Goal: Task Accomplishment & Management: Manage account settings

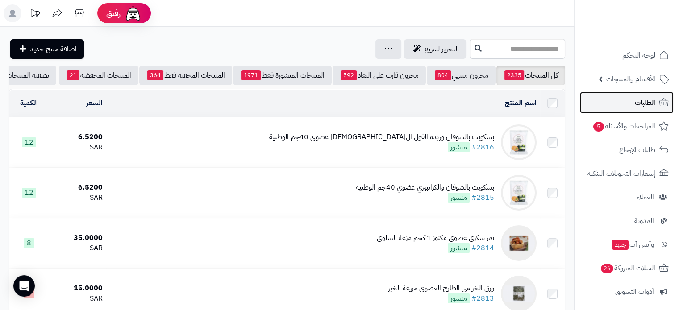
click at [641, 107] on span "الطلبات" at bounding box center [645, 102] width 21 height 13
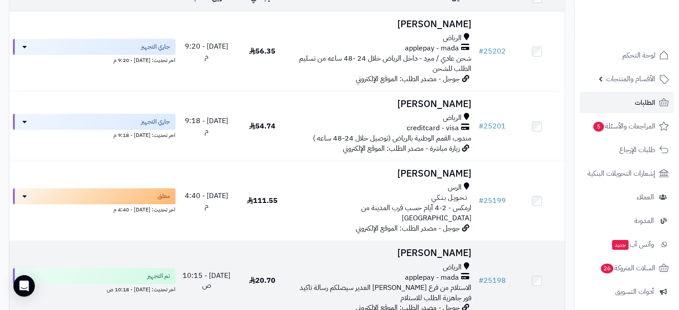
scroll to position [45, 0]
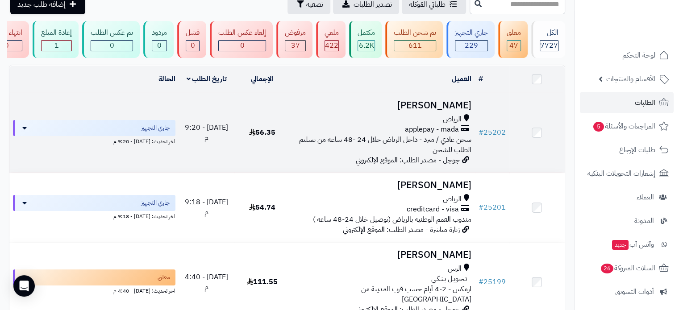
click at [437, 103] on td "Ghaida Sageer الرياض applepay - mada شحن عادي / مبرد - داخل الرياض خلال 24 -48 …" at bounding box center [382, 132] width 185 height 79
click at [434, 111] on h3 "[PERSON_NAME]" at bounding box center [382, 105] width 178 height 10
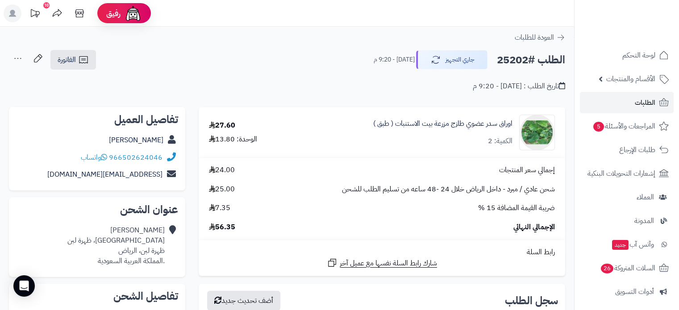
drag, startPoint x: 110, startPoint y: 138, endPoint x: 167, endPoint y: 144, distance: 57.9
click at [167, 144] on div "Ghaida Sageer" at bounding box center [97, 140] width 162 height 17
copy div "Ghaida Sageer"
click at [513, 62] on h2 "الطلب #25202" at bounding box center [531, 60] width 68 height 18
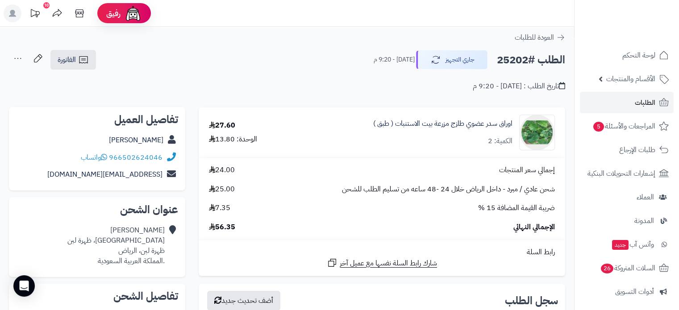
copy h2 "25202"
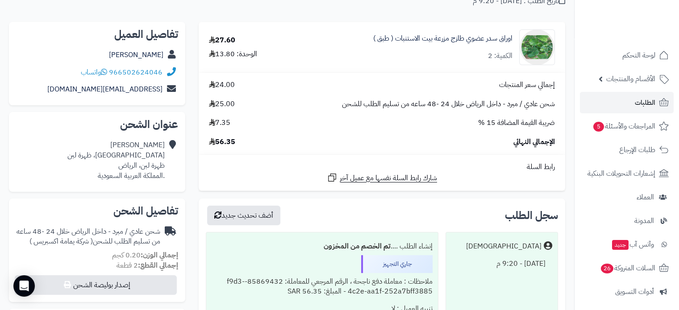
scroll to position [89, 0]
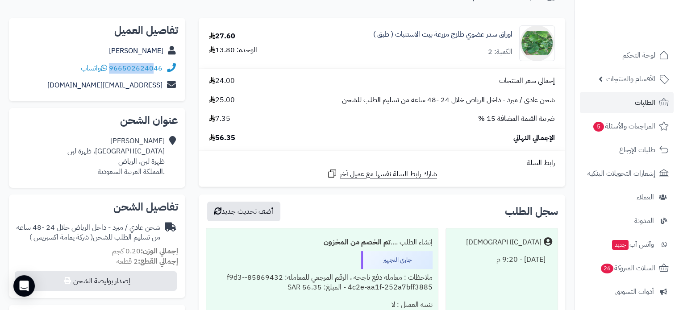
drag, startPoint x: 163, startPoint y: 64, endPoint x: 155, endPoint y: 64, distance: 8.0
click at [155, 64] on div "966502624046 واتساب" at bounding box center [97, 68] width 162 height 17
copy div "966502624046"
click at [150, 47] on link "Ghaida Sageer" at bounding box center [136, 51] width 54 height 11
drag, startPoint x: 366, startPoint y: 33, endPoint x: 511, endPoint y: 41, distance: 144.9
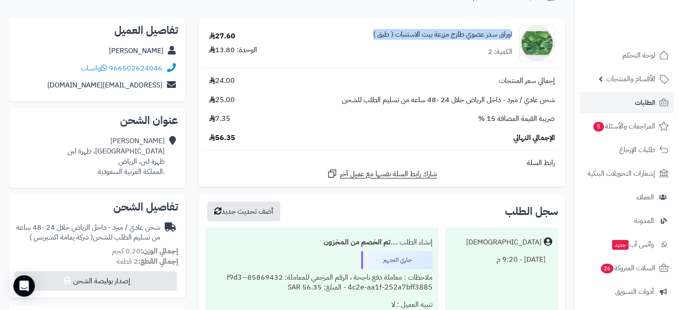
click at [511, 41] on div "اوراق سدر عضوي طازج مزرعة بيت الاستنبات ( طبق ) الكمية: 2" at bounding box center [429, 43] width 266 height 36
copy link "اوراق سدر عضوي طازج مزرعة بيت الاستنبات ( طبق )"
click at [629, 56] on span "لوحة التحكم" at bounding box center [639, 55] width 33 height 13
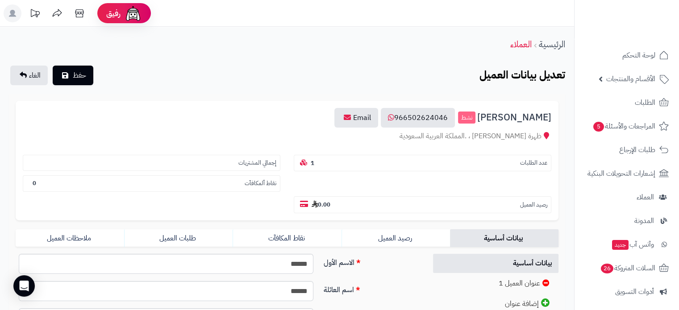
click at [516, 116] on span "[PERSON_NAME]" at bounding box center [514, 118] width 74 height 10
copy h3 "[PERSON_NAME]"
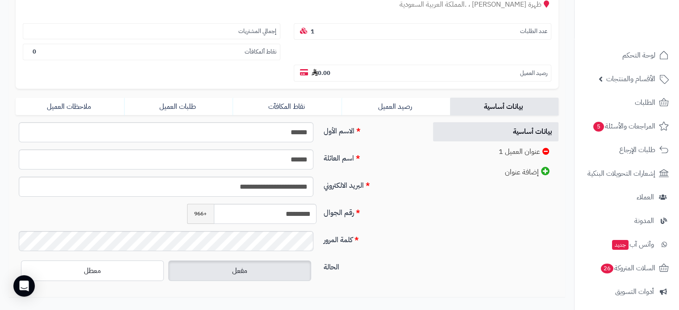
scroll to position [134, 0]
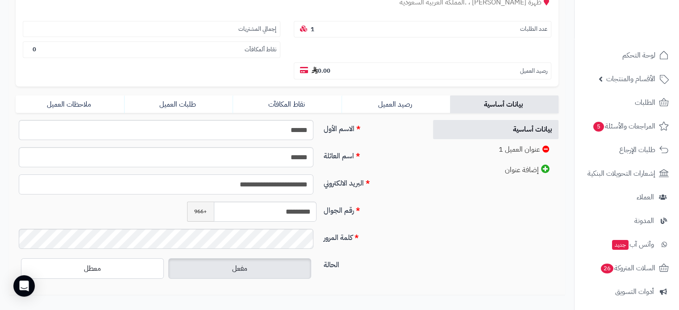
drag, startPoint x: 199, startPoint y: 161, endPoint x: 315, endPoint y: 172, distance: 116.2
click at [315, 175] on div "**********" at bounding box center [166, 185] width 308 height 20
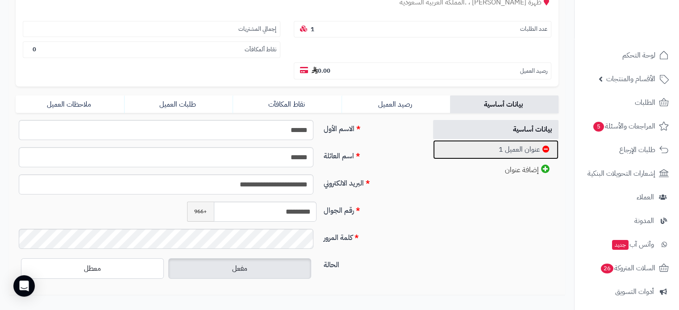
click at [532, 140] on link "عنوان العميل 1" at bounding box center [496, 149] width 126 height 19
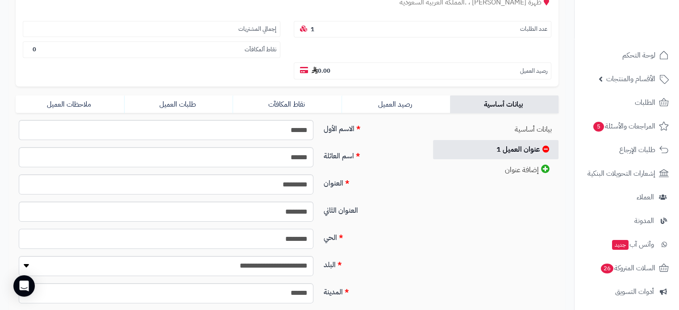
click at [302, 229] on input "********" at bounding box center [166, 239] width 295 height 20
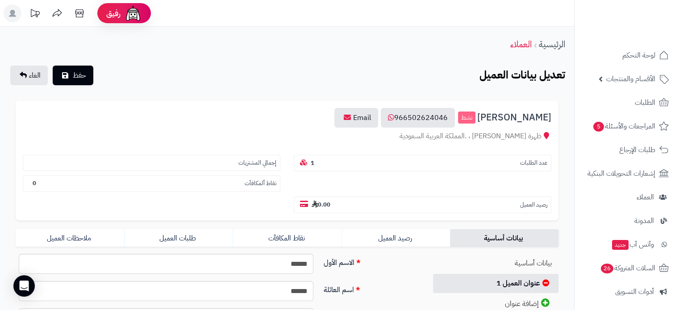
click at [521, 120] on span "[PERSON_NAME]" at bounding box center [514, 118] width 74 height 10
copy h3 "Ghaida Sageer"
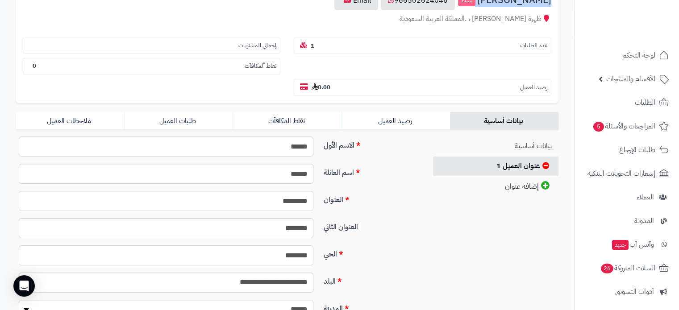
scroll to position [45, 0]
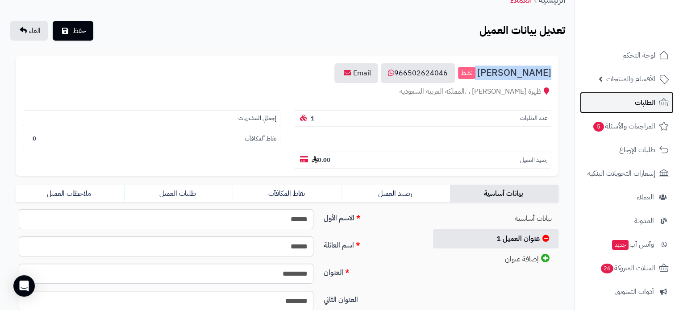
click at [648, 102] on span "الطلبات" at bounding box center [645, 102] width 21 height 13
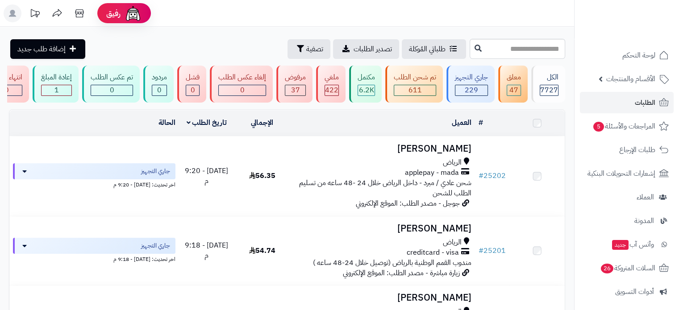
click at [425, 154] on h3 "[PERSON_NAME]" at bounding box center [382, 149] width 178 height 10
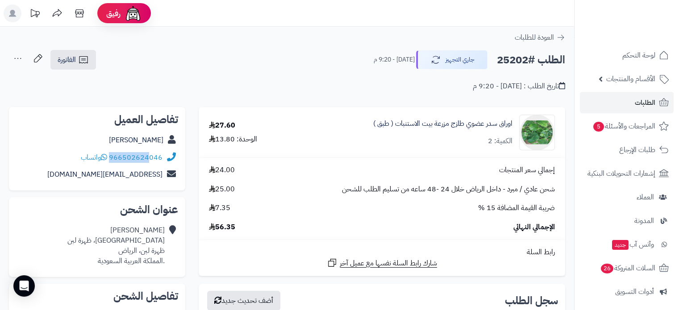
drag, startPoint x: 164, startPoint y: 154, endPoint x: 151, endPoint y: 157, distance: 13.8
click at [151, 157] on div "966502624046 واتساب" at bounding box center [97, 157] width 162 height 17
copy div "966502624046"
drag, startPoint x: 113, startPoint y: 137, endPoint x: 164, endPoint y: 141, distance: 51.5
click at [164, 141] on div "Ghaida Sageer" at bounding box center [97, 140] width 162 height 17
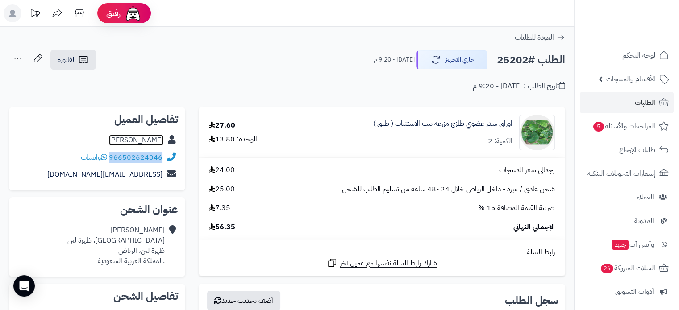
copy link "Ghaida Sageer"
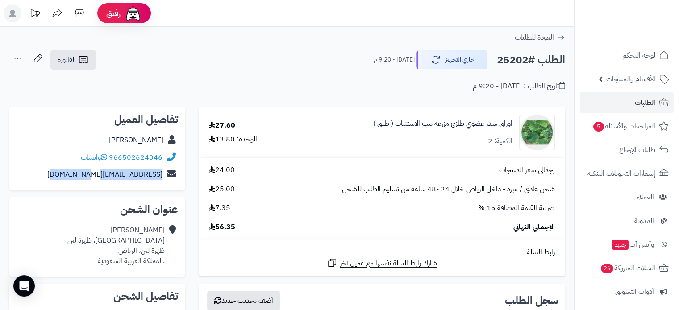
drag, startPoint x: 57, startPoint y: 174, endPoint x: 163, endPoint y: 183, distance: 107.1
click at [163, 183] on div "ghaidasageer121@gmail.com" at bounding box center [97, 174] width 162 height 17
copy div "ghaidasageer121@gmail.com"
drag, startPoint x: 113, startPoint y: 141, endPoint x: 163, endPoint y: 141, distance: 50.5
click at [163, 141] on div "Ghaida Sageer" at bounding box center [97, 140] width 162 height 17
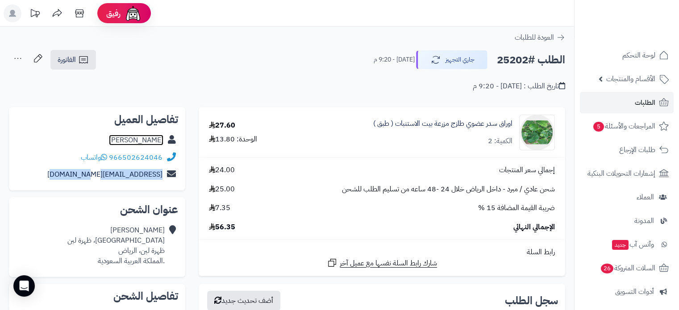
copy link "Ghaida Sageer"
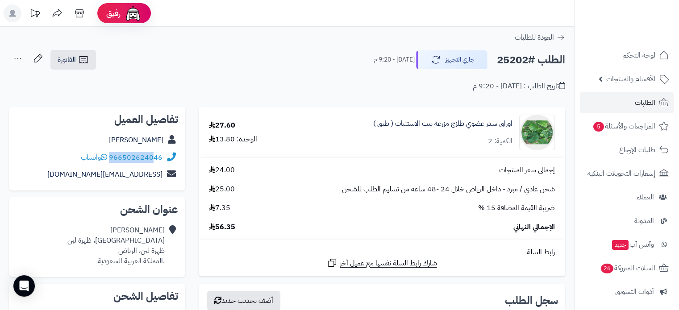
drag, startPoint x: 165, startPoint y: 155, endPoint x: 154, endPoint y: 156, distance: 10.7
click at [154, 156] on div "966502624046 واتساب" at bounding box center [97, 157] width 162 height 17
copy div "966502624046"
drag, startPoint x: 63, startPoint y: 175, endPoint x: 160, endPoint y: 178, distance: 97.8
click at [160, 178] on div "ghaidasageer121@gmail.com" at bounding box center [97, 174] width 162 height 17
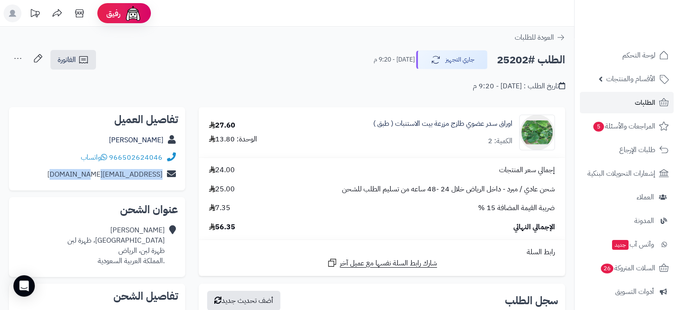
copy link "ghaidasageer121@gmail.com"
click at [515, 59] on h2 "الطلب #25202" at bounding box center [531, 60] width 68 height 18
copy h2 "25202"
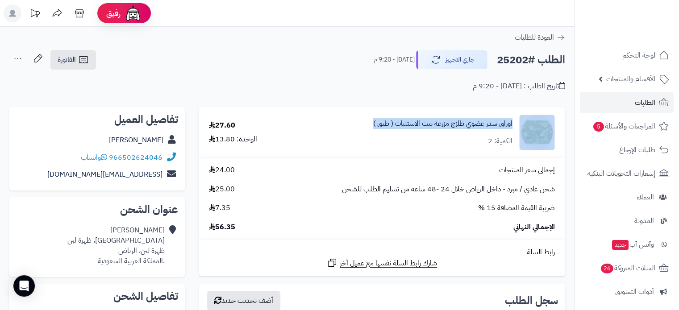
drag, startPoint x: 361, startPoint y: 121, endPoint x: 519, endPoint y: 126, distance: 158.6
click at [519, 126] on div "اوراق سدر عضوي طازج مزرعة بيت الاستنبات ( طبق ) الكمية: 2" at bounding box center [429, 133] width 266 height 36
copy div "اوراق سدر عضوي طازج مزرعة بيت الاستنبات ( طبق )"
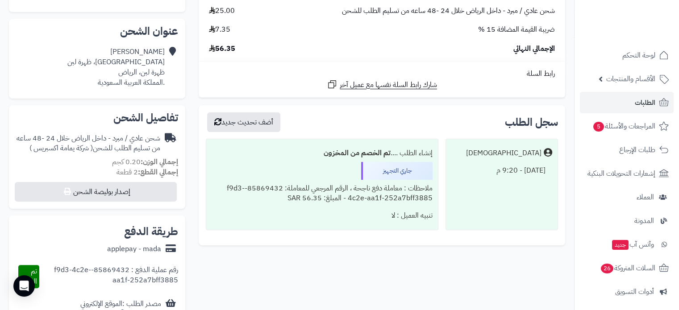
click at [230, 50] on span "56.35" at bounding box center [222, 49] width 26 height 10
copy span "56.35"
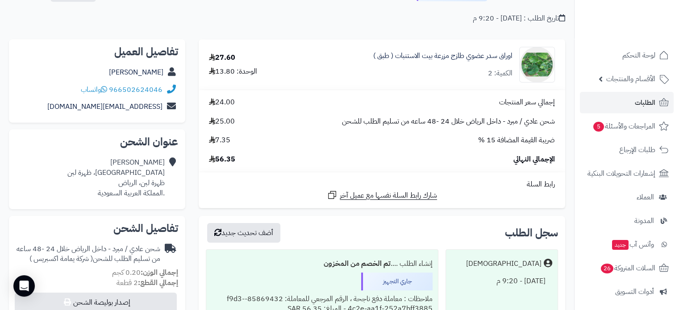
scroll to position [0, 0]
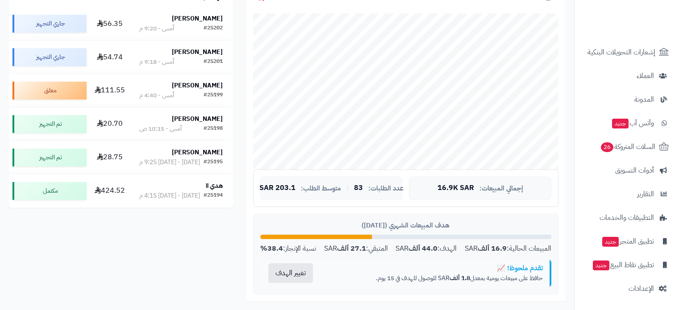
scroll to position [179, 0]
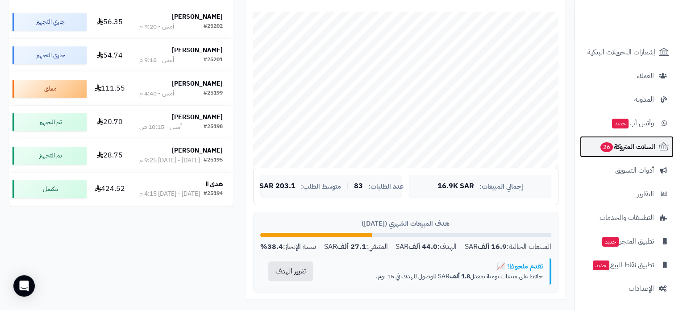
click at [620, 146] on span "السلات المتروكة 26" at bounding box center [628, 147] width 56 height 13
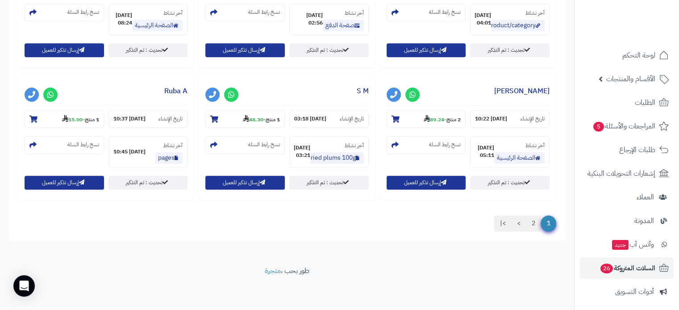
scroll to position [835, 0]
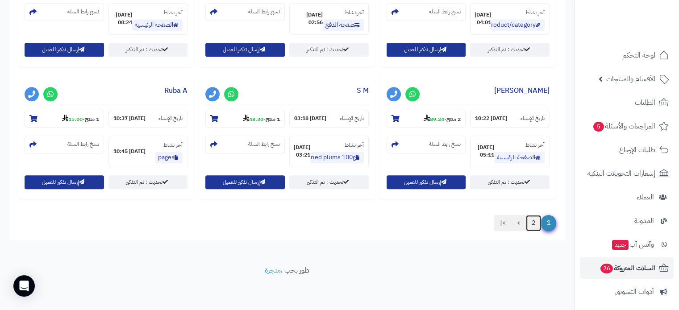
click at [533, 227] on link "2" at bounding box center [533, 223] width 15 height 16
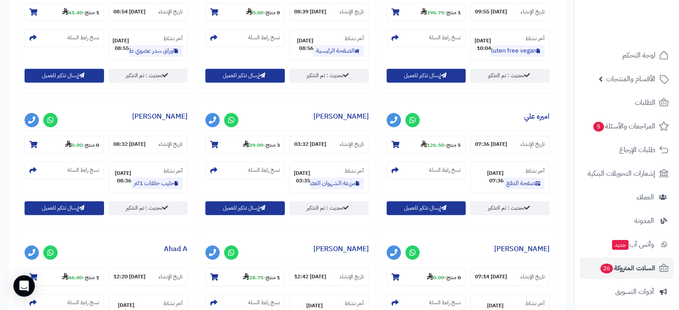
scroll to position [521, 0]
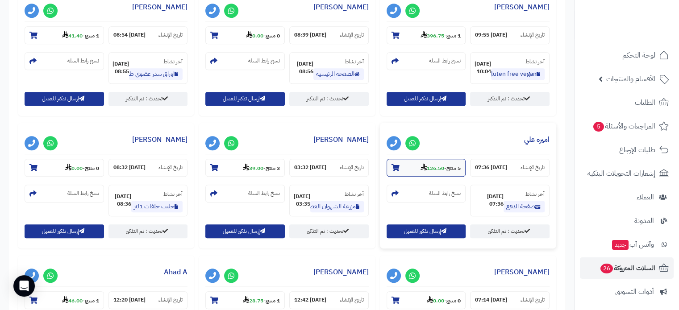
click at [387, 163] on section "5 منتج - 126.50" at bounding box center [426, 168] width 79 height 18
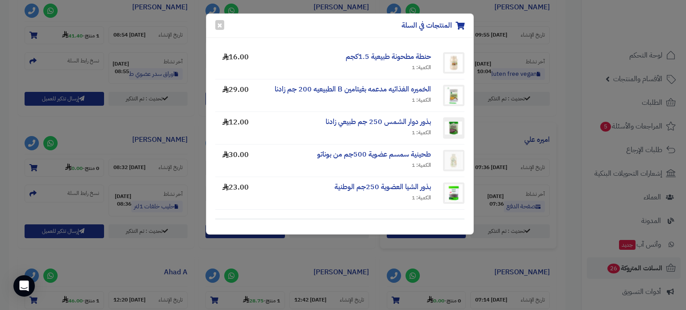
click at [497, 256] on div "المنتجات في السلة × حنطة مطحونة طبيعية 1.5كجم الكمية: 1 16.00 الخميره الغذائيه …" at bounding box center [343, 155] width 686 height 310
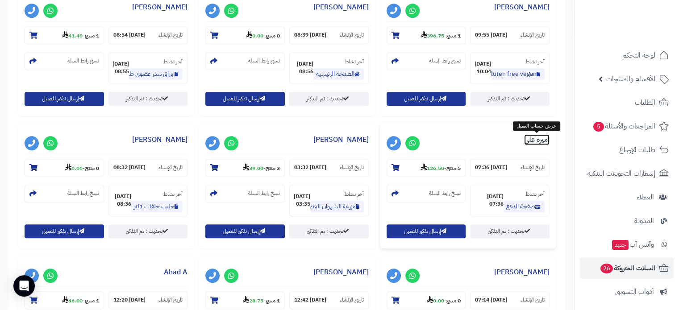
click at [541, 142] on link "اميره علي" at bounding box center [536, 139] width 25 height 11
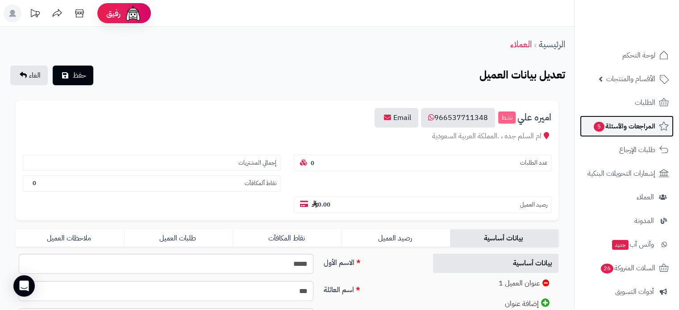
click at [632, 126] on span "المراجعات والأسئلة 5" at bounding box center [624, 126] width 63 height 13
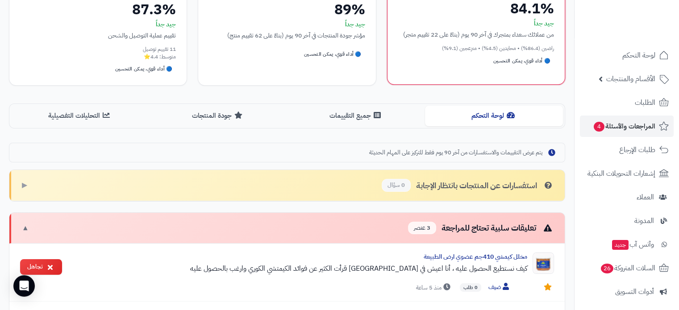
scroll to position [134, 0]
click at [462, 118] on button "لوحة التحكم" at bounding box center [494, 115] width 138 height 20
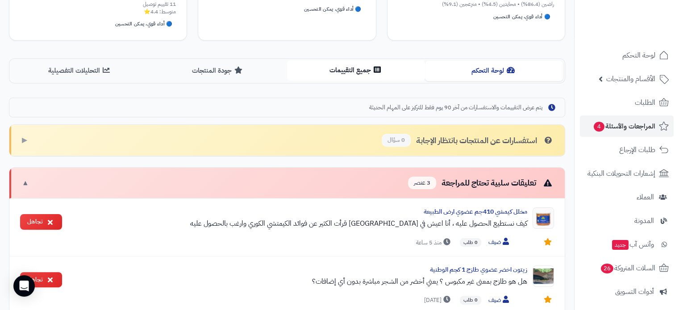
click at [350, 71] on button "جميع التقييمات" at bounding box center [356, 70] width 138 height 20
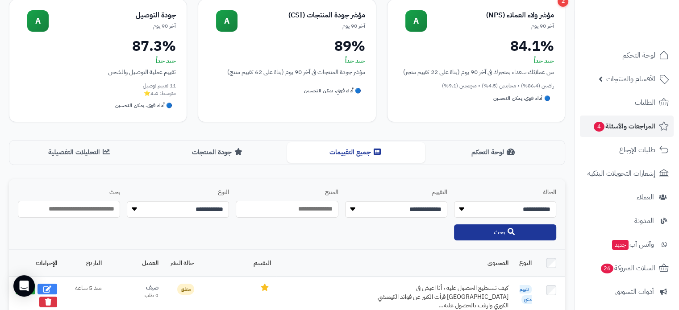
scroll to position [45, 0]
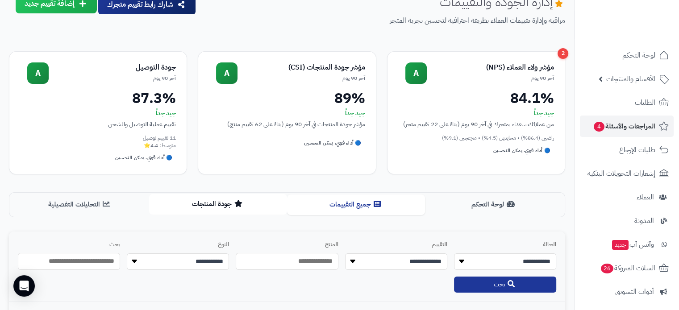
click at [223, 204] on button "جودة المنتجات" at bounding box center [218, 204] width 138 height 20
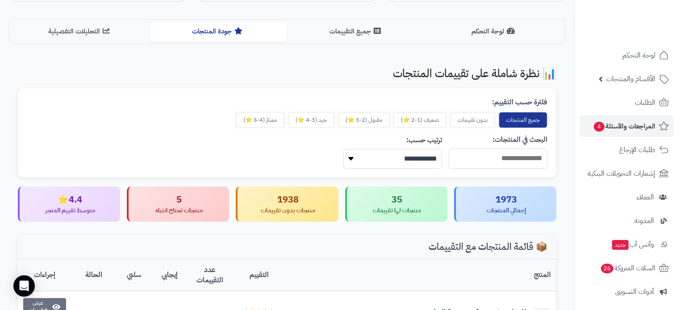
scroll to position [163, 0]
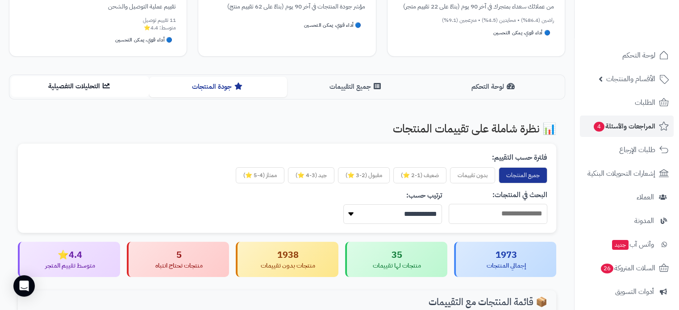
click at [72, 84] on button "التحليلات التفصيلية" at bounding box center [80, 86] width 138 height 20
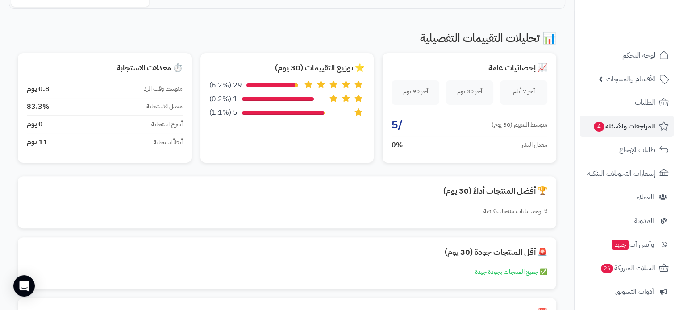
scroll to position [238, 0]
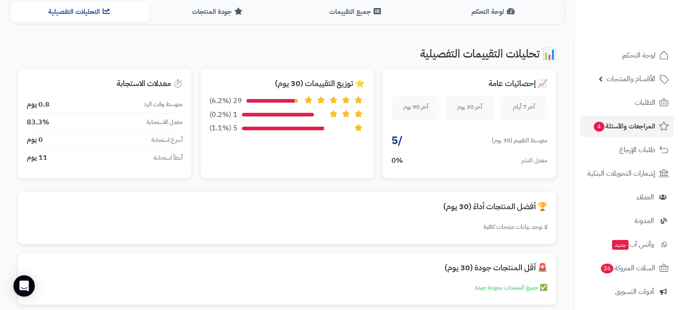
click at [312, 94] on div "⭐ توزيع التقييمات (30 يوم) 29 (6.2%) 1 (0.2%) 5 (1.1%)" at bounding box center [287, 124] width 174 height 110
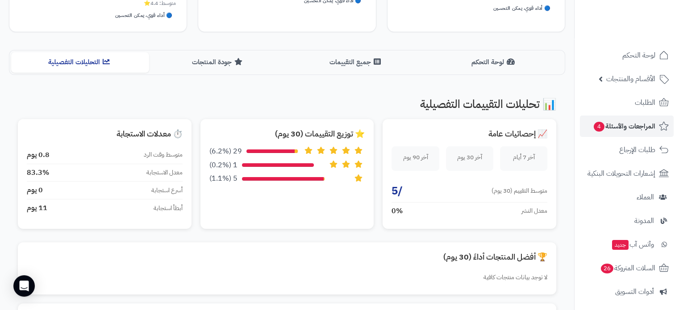
scroll to position [104, 0]
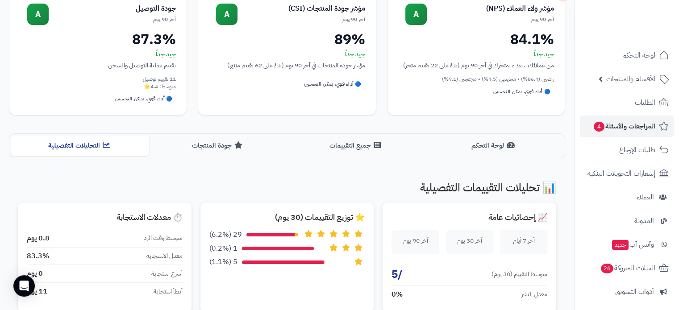
click at [523, 244] on div "آخر 7 أيام" at bounding box center [524, 241] width 34 height 9
click at [636, 50] on span "لوحة التحكم" at bounding box center [639, 55] width 33 height 13
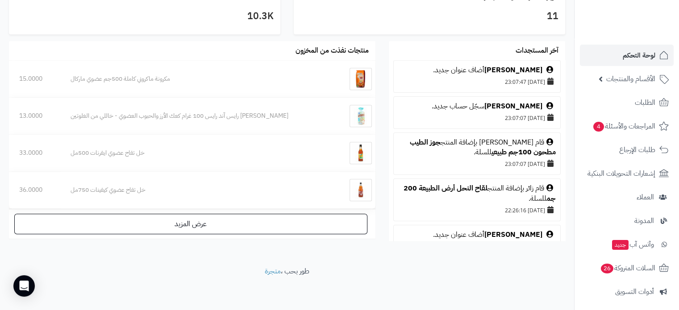
scroll to position [89, 0]
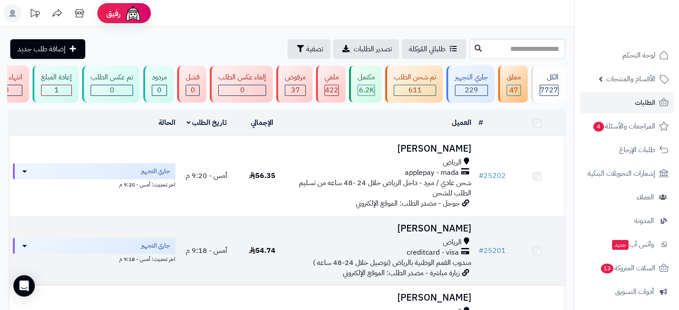
click at [431, 242] on td "[PERSON_NAME] الرياض creditcard - visa مندوب القمم الوطنية بالرياض (توصيل خلال …" at bounding box center [382, 251] width 185 height 69
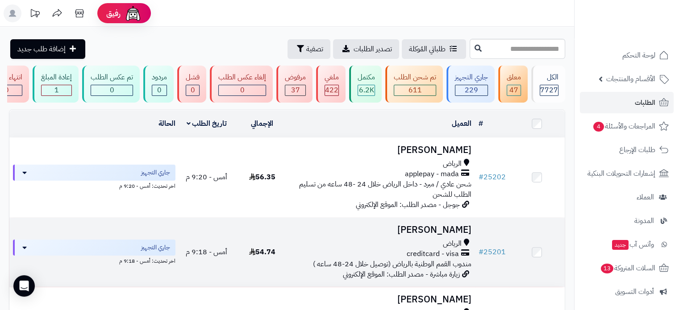
click at [440, 235] on h3 "[PERSON_NAME]" at bounding box center [382, 230] width 178 height 10
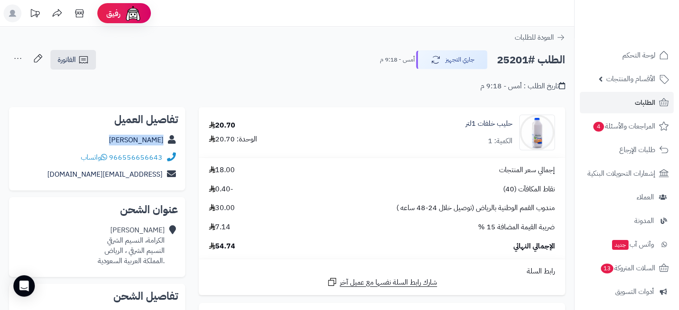
drag, startPoint x: 124, startPoint y: 141, endPoint x: 155, endPoint y: 142, distance: 31.7
click at [174, 145] on div "محمد الغامدي" at bounding box center [97, 140] width 162 height 17
copy div "محمد الغامدي"
drag, startPoint x: 163, startPoint y: 154, endPoint x: 158, endPoint y: 156, distance: 5.8
click at [158, 156] on div "966556656643 واتساب" at bounding box center [97, 157] width 162 height 17
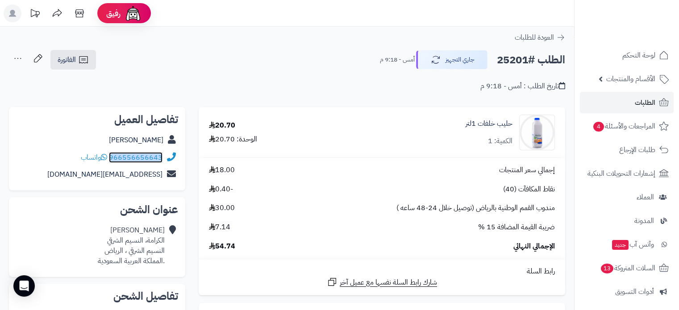
copy div "966556656643"
drag, startPoint x: 121, startPoint y: 141, endPoint x: 168, endPoint y: 142, distance: 46.5
click at [168, 142] on div "محمد الغامدي" at bounding box center [97, 140] width 162 height 17
copy div "محمد الغامدي"
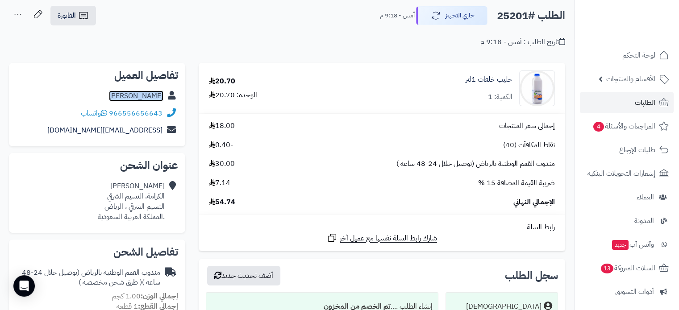
scroll to position [45, 0]
drag, startPoint x: 69, startPoint y: 129, endPoint x: 174, endPoint y: 132, distance: 105.0
click at [174, 132] on div "mtalghamdi1@gmail.com" at bounding box center [97, 129] width 162 height 17
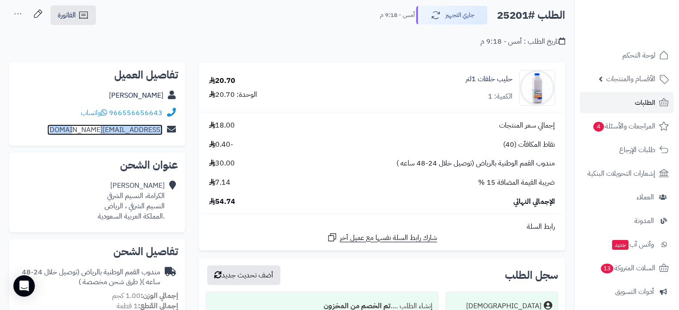
copy div "mtalghamdi1@gmail.com"
click at [141, 194] on div "محمد الغامدي الكرامة، النسيم الشرقي النسيم الشرقي ، الرياض .المملكة العربية الس…" at bounding box center [131, 201] width 67 height 41
drag, startPoint x: 141, startPoint y: 194, endPoint x: 115, endPoint y: 195, distance: 25.9
click at [115, 195] on div "محمد الغامدي الكرامة، النسيم الشرقي النسيم الشرقي ، الرياض .المملكة العربية الس…" at bounding box center [131, 201] width 67 height 41
copy div "النسيم الشرقي"
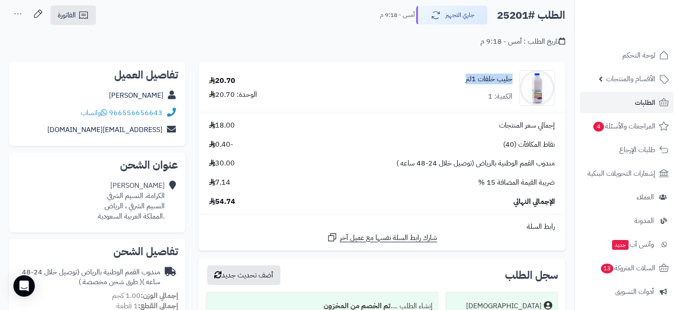
drag, startPoint x: 464, startPoint y: 81, endPoint x: 512, endPoint y: 80, distance: 47.8
click at [512, 80] on div "حليب خلفات 1لتر الكمية: 1" at bounding box center [452, 88] width 218 height 36
copy link "حليب خلفات 1لتر"
click at [230, 203] on span "54.74" at bounding box center [222, 202] width 26 height 10
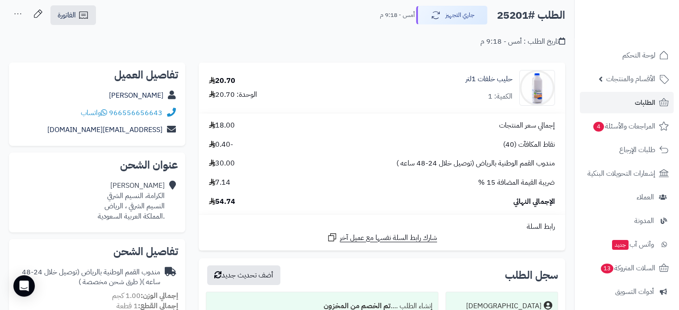
copy span "54.74"
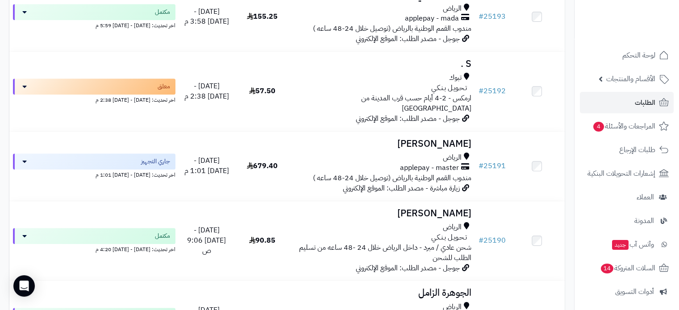
scroll to position [625, 0]
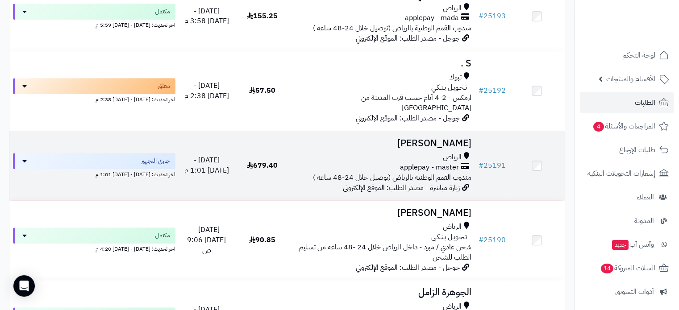
click at [434, 138] on h3 "Abdullah Alsowailem" at bounding box center [382, 143] width 178 height 10
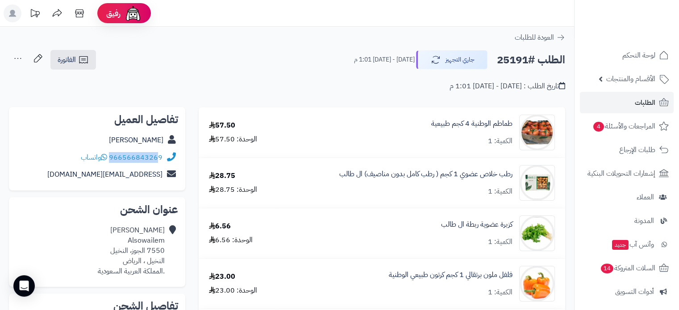
drag, startPoint x: 164, startPoint y: 156, endPoint x: 157, endPoint y: 152, distance: 8.4
click at [157, 154] on div "966566843269 واتساب" at bounding box center [97, 157] width 162 height 17
copy div "966566843269"
drag, startPoint x: 69, startPoint y: 174, endPoint x: 170, endPoint y: 176, distance: 100.5
click at [170, 176] on div "[EMAIL_ADDRESS][DOMAIN_NAME]" at bounding box center [97, 174] width 162 height 17
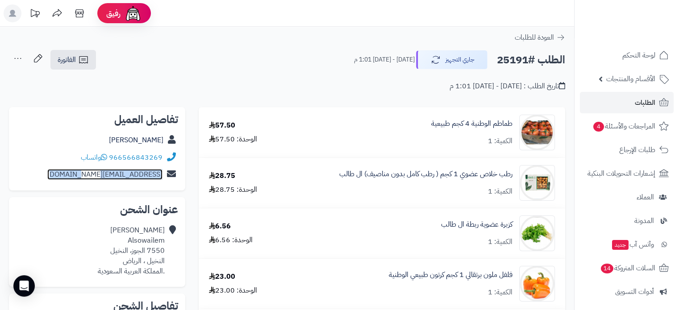
copy div "[EMAIL_ADDRESS][DOMAIN_NAME]"
drag, startPoint x: 91, startPoint y: 140, endPoint x: 163, endPoint y: 142, distance: 71.5
click at [163, 142] on div "[PERSON_NAME]" at bounding box center [97, 140] width 162 height 17
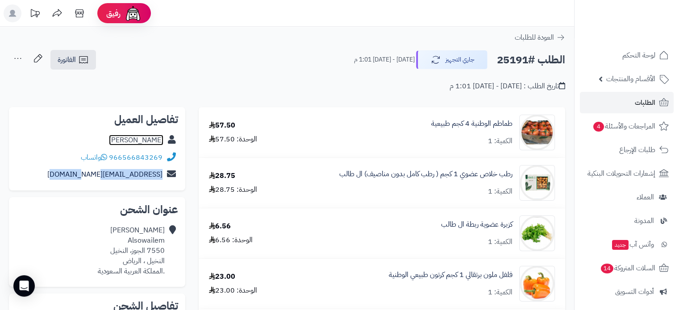
copy link "[PERSON_NAME]"
click at [518, 60] on h2 "الطلب #25191" at bounding box center [531, 60] width 68 height 18
copy h2 "25191"
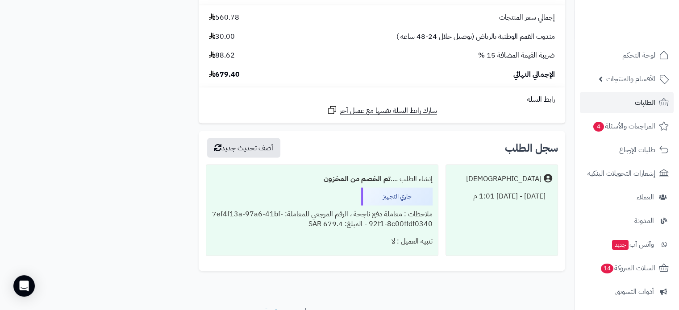
scroll to position [1784, 0]
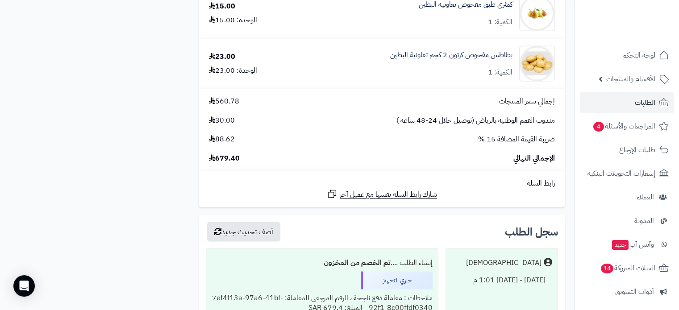
click at [229, 164] on span "679.40" at bounding box center [224, 159] width 31 height 10
copy span "679.40"
